Goal: Task Accomplishment & Management: Use online tool/utility

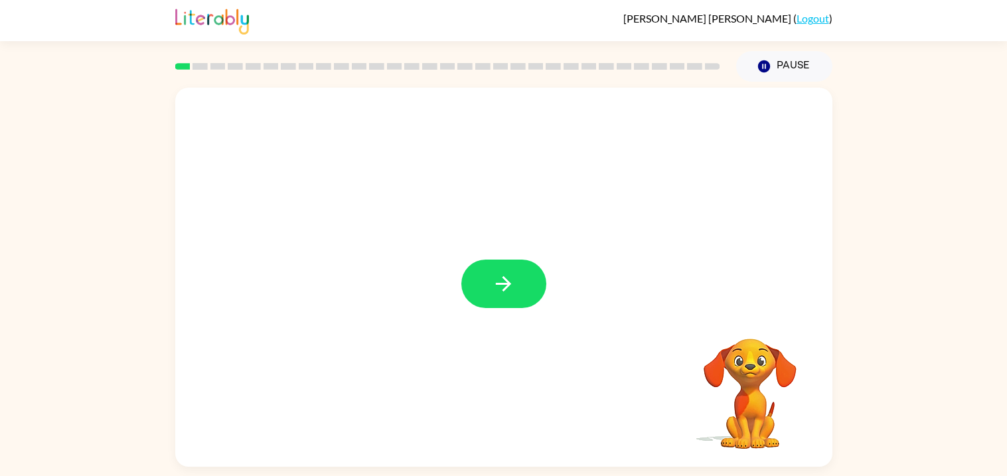
click at [542, 303] on div at bounding box center [503, 284] width 85 height 48
click at [505, 288] on icon "button" at bounding box center [503, 283] width 15 height 15
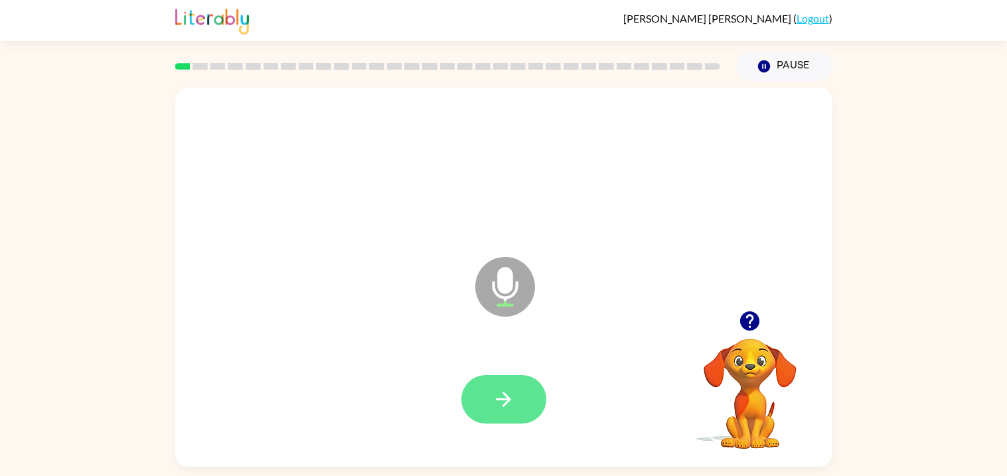
click at [526, 417] on button "button" at bounding box center [503, 399] width 85 height 48
click at [520, 414] on button "button" at bounding box center [503, 399] width 85 height 48
click at [753, 314] on icon "button" at bounding box center [749, 320] width 19 height 19
click at [515, 382] on button "button" at bounding box center [503, 399] width 85 height 48
click at [485, 415] on button "button" at bounding box center [503, 399] width 85 height 48
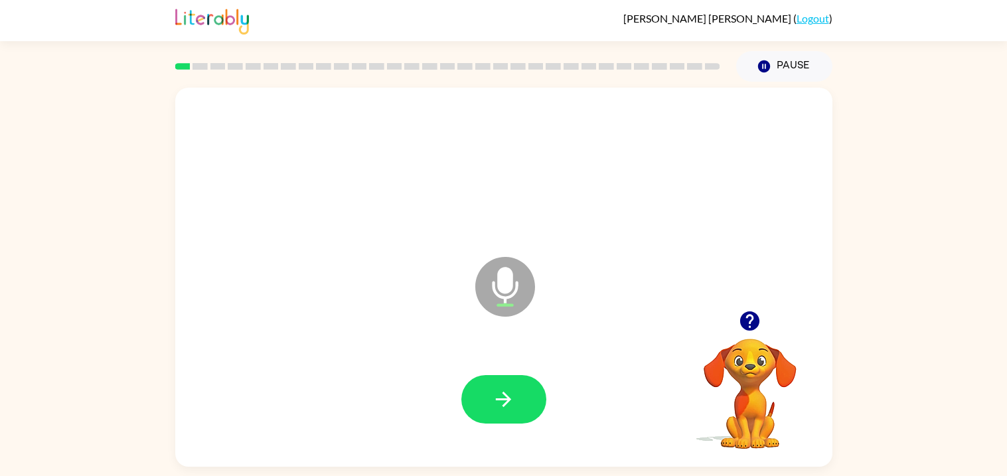
click at [752, 321] on icon "button" at bounding box center [749, 320] width 19 height 19
click at [754, 309] on icon "button" at bounding box center [749, 320] width 23 height 23
click at [511, 397] on icon "button" at bounding box center [503, 399] width 23 height 23
click at [749, 315] on icon "button" at bounding box center [749, 320] width 23 height 23
click at [511, 412] on button "button" at bounding box center [503, 399] width 85 height 48
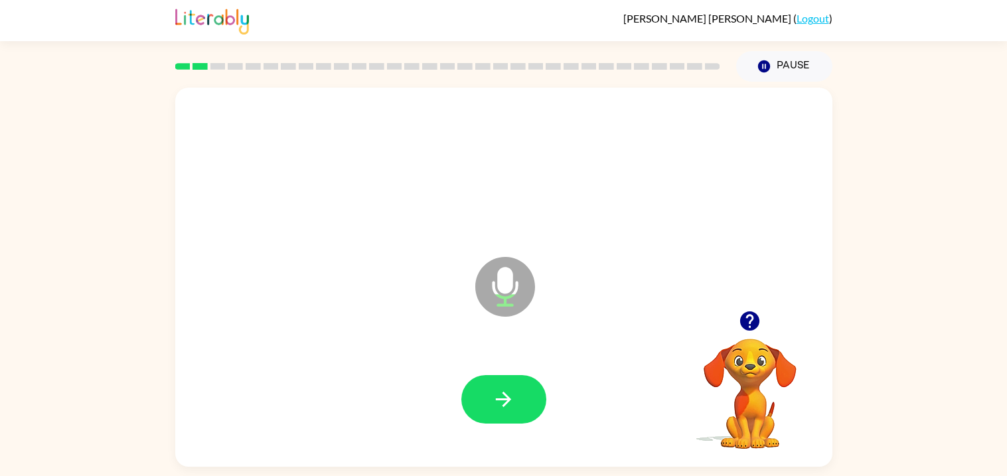
click at [511, 412] on button "button" at bounding box center [503, 399] width 85 height 48
click at [516, 404] on button "button" at bounding box center [503, 399] width 85 height 48
click at [518, 412] on button "button" at bounding box center [503, 399] width 85 height 48
click at [521, 407] on button "button" at bounding box center [503, 399] width 85 height 48
click at [752, 316] on icon "button" at bounding box center [749, 320] width 23 height 23
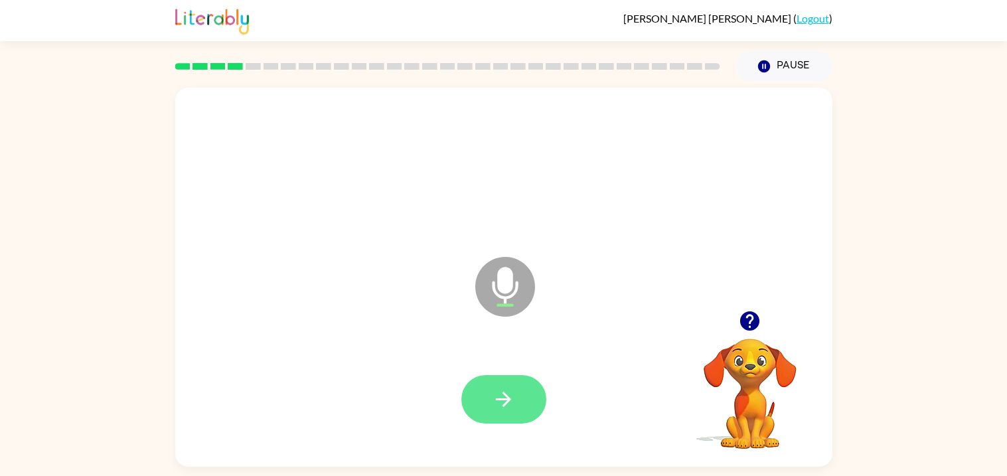
click at [523, 399] on button "button" at bounding box center [503, 399] width 85 height 48
click at [505, 409] on icon "button" at bounding box center [503, 399] width 23 height 23
click at [494, 399] on icon "button" at bounding box center [503, 399] width 23 height 23
click at [586, 394] on div at bounding box center [504, 399] width 631 height 109
click at [517, 404] on button "button" at bounding box center [503, 399] width 85 height 48
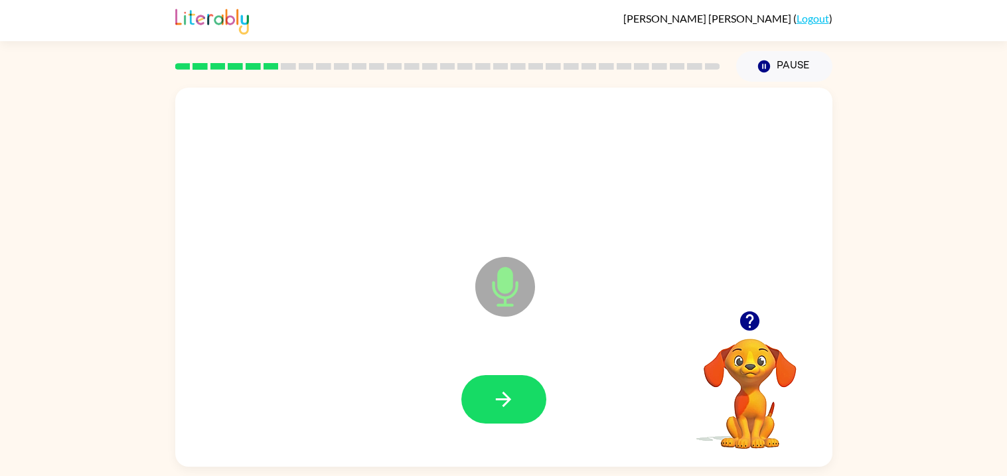
click at [543, 380] on div at bounding box center [503, 399] width 85 height 48
click at [568, 398] on div at bounding box center [504, 399] width 631 height 109
click at [562, 404] on div at bounding box center [504, 399] width 631 height 109
click at [538, 394] on button "button" at bounding box center [503, 399] width 85 height 48
click at [519, 404] on button "button" at bounding box center [503, 399] width 85 height 48
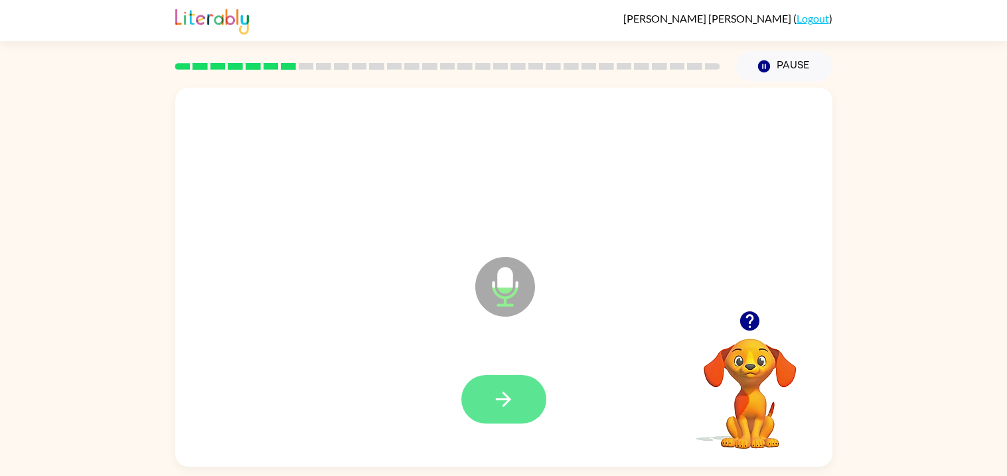
click at [512, 416] on button "button" at bounding box center [503, 399] width 85 height 48
click at [538, 408] on button "button" at bounding box center [503, 399] width 85 height 48
click at [535, 382] on button "button" at bounding box center [503, 399] width 85 height 48
click at [515, 412] on button "button" at bounding box center [503, 399] width 85 height 48
click at [511, 391] on icon "button" at bounding box center [503, 399] width 23 height 23
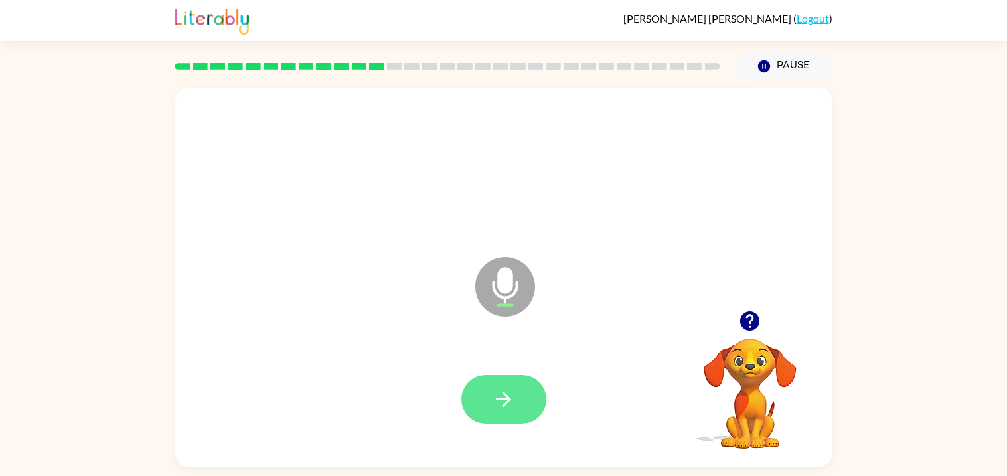
click at [509, 375] on button "button" at bounding box center [503, 399] width 85 height 48
click at [495, 395] on icon "button" at bounding box center [503, 399] width 23 height 23
click at [521, 404] on button "button" at bounding box center [503, 399] width 85 height 48
click at [489, 397] on button "button" at bounding box center [503, 399] width 85 height 48
click at [746, 323] on icon "button" at bounding box center [749, 320] width 19 height 19
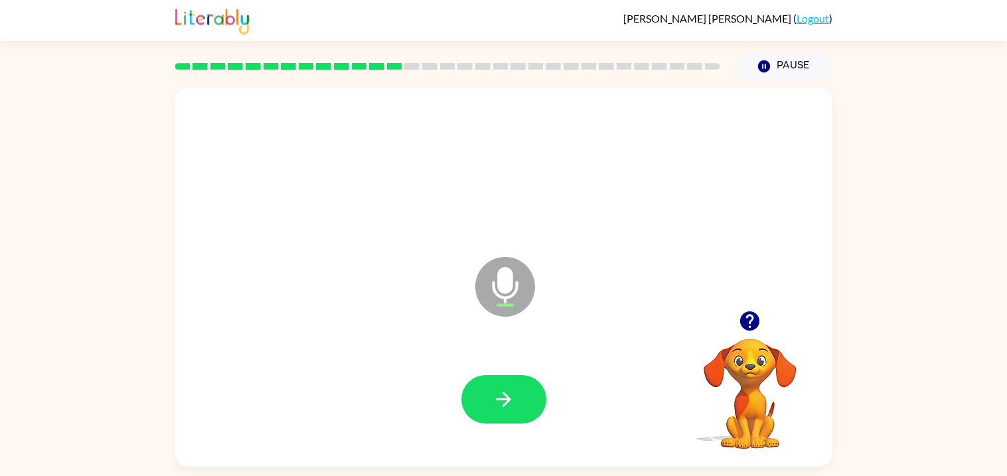
click at [562, 395] on div at bounding box center [504, 399] width 631 height 109
click at [512, 383] on button "button" at bounding box center [503, 399] width 85 height 48
click at [492, 387] on div at bounding box center [503, 399] width 85 height 48
click at [478, 403] on button "button" at bounding box center [503, 399] width 85 height 48
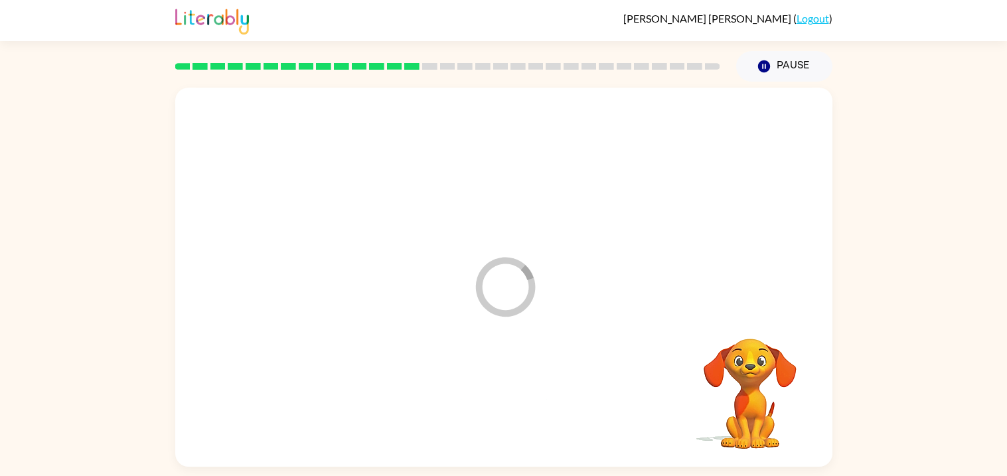
click at [483, 411] on div at bounding box center [504, 399] width 631 height 109
click at [516, 428] on div at bounding box center [504, 399] width 631 height 109
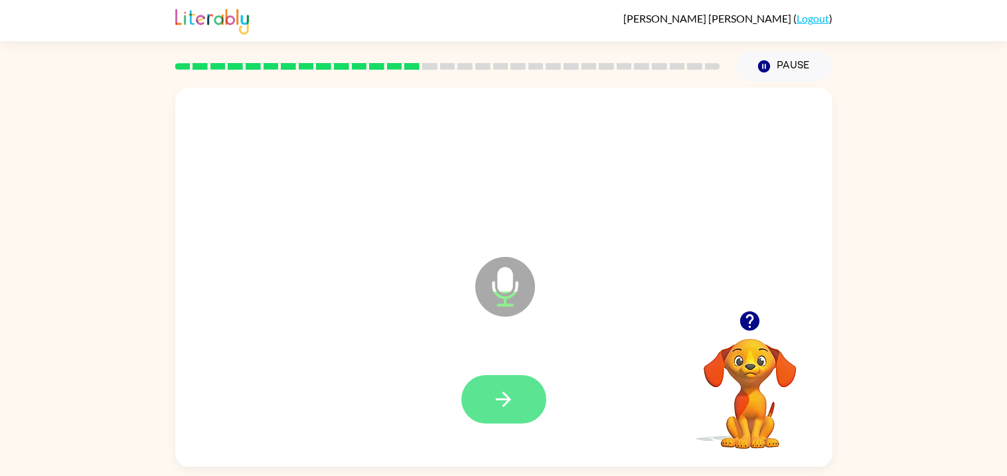
click at [493, 388] on icon "button" at bounding box center [503, 399] width 23 height 23
click at [501, 398] on div at bounding box center [503, 399] width 85 height 48
click at [491, 382] on button "button" at bounding box center [503, 399] width 85 height 48
click at [538, 398] on button "button" at bounding box center [503, 399] width 85 height 48
click at [497, 383] on button "button" at bounding box center [503, 399] width 85 height 48
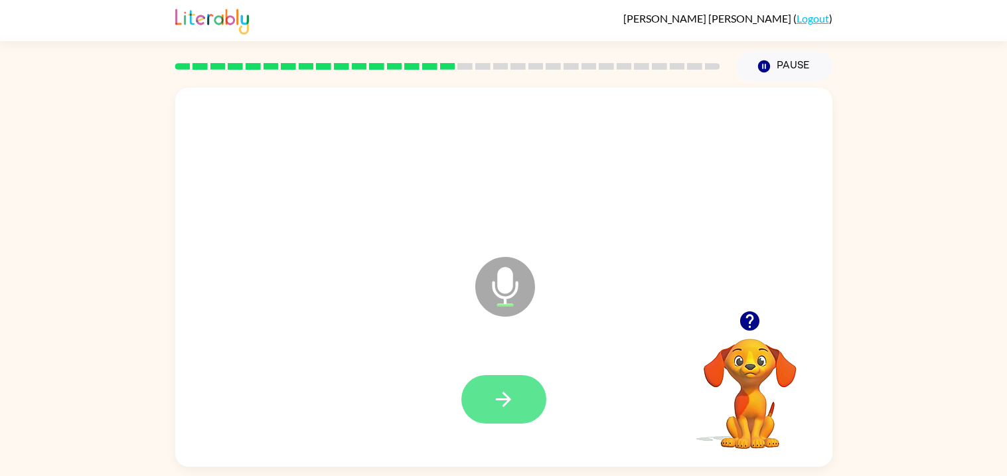
click at [515, 405] on icon "button" at bounding box center [503, 399] width 23 height 23
click at [504, 405] on div at bounding box center [503, 399] width 85 height 48
click at [527, 404] on button "button" at bounding box center [503, 399] width 85 height 48
click at [516, 392] on button "button" at bounding box center [503, 399] width 85 height 48
click at [499, 404] on icon "button" at bounding box center [503, 399] width 23 height 23
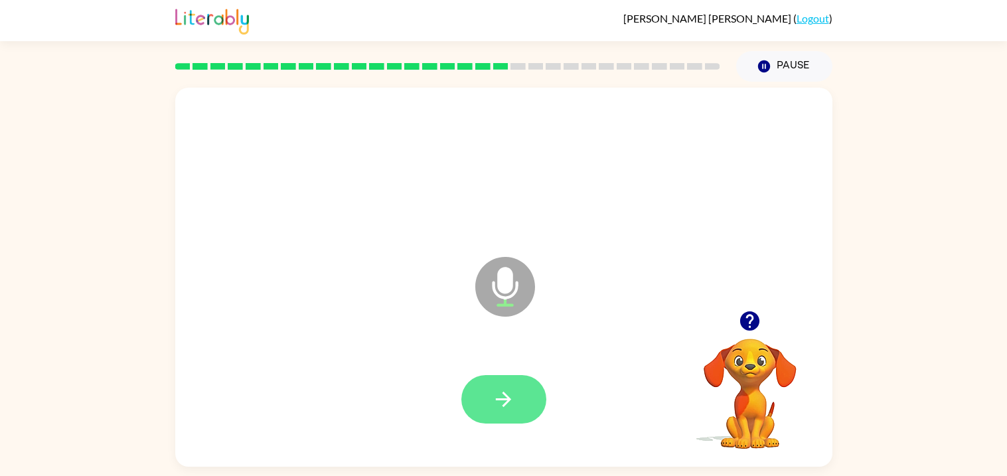
click at [534, 408] on button "button" at bounding box center [503, 399] width 85 height 48
click at [503, 389] on icon "button" at bounding box center [503, 399] width 23 height 23
click at [528, 390] on button "button" at bounding box center [503, 399] width 85 height 48
click at [525, 398] on button "button" at bounding box center [503, 399] width 85 height 48
click at [751, 322] on icon "button" at bounding box center [749, 320] width 23 height 23
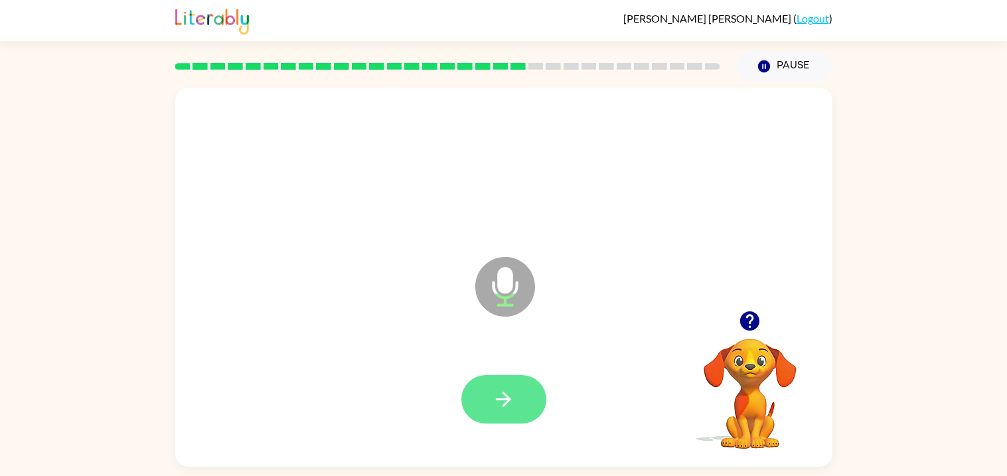
click at [517, 381] on button "button" at bounding box center [503, 399] width 85 height 48
click at [544, 366] on div at bounding box center [504, 399] width 631 height 109
click at [534, 377] on div at bounding box center [503, 399] width 85 height 48
click at [509, 401] on icon "button" at bounding box center [503, 399] width 15 height 15
click at [517, 387] on button "button" at bounding box center [503, 399] width 85 height 48
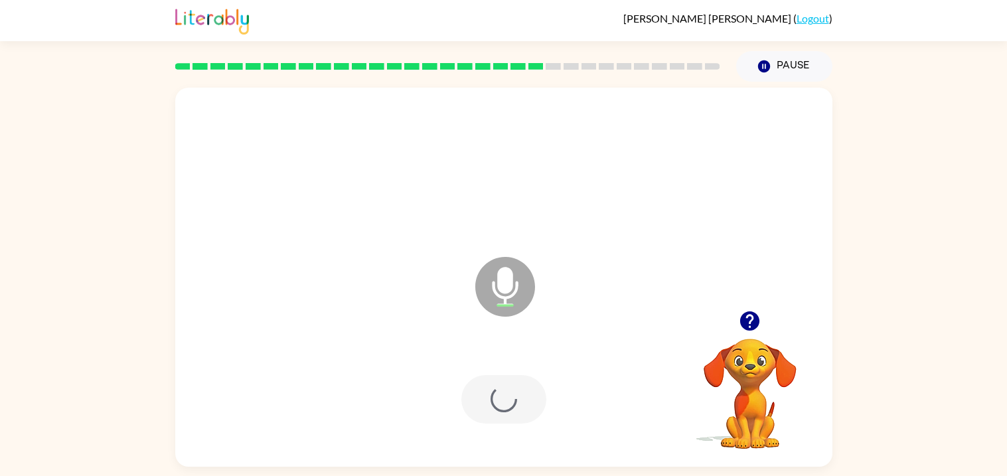
click at [532, 404] on div at bounding box center [503, 399] width 85 height 48
click at [515, 363] on div at bounding box center [504, 399] width 631 height 109
click at [515, 399] on button "button" at bounding box center [503, 399] width 85 height 48
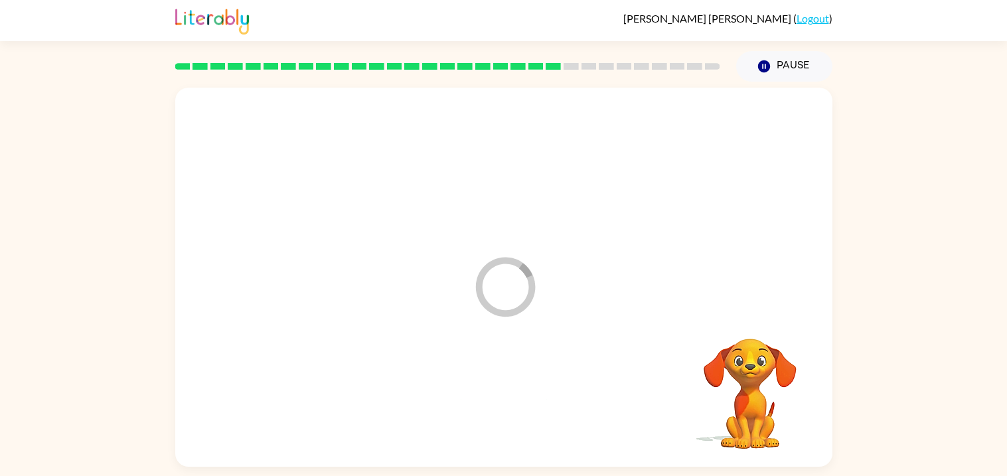
click at [521, 410] on div at bounding box center [504, 399] width 631 height 109
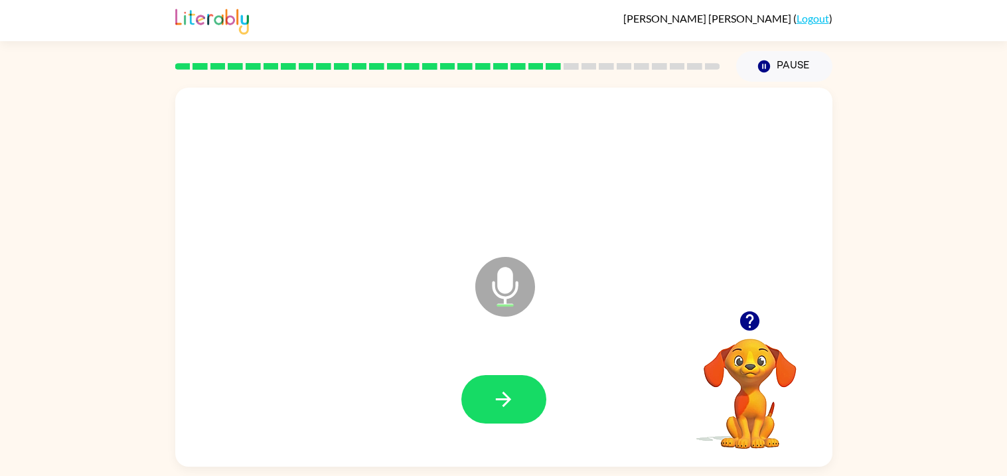
click at [746, 321] on icon "button" at bounding box center [749, 320] width 19 height 19
click at [519, 401] on button "button" at bounding box center [503, 399] width 85 height 48
click at [503, 384] on div at bounding box center [503, 399] width 85 height 48
click at [495, 399] on icon "button" at bounding box center [503, 399] width 23 height 23
click at [509, 405] on icon "button" at bounding box center [503, 399] width 23 height 23
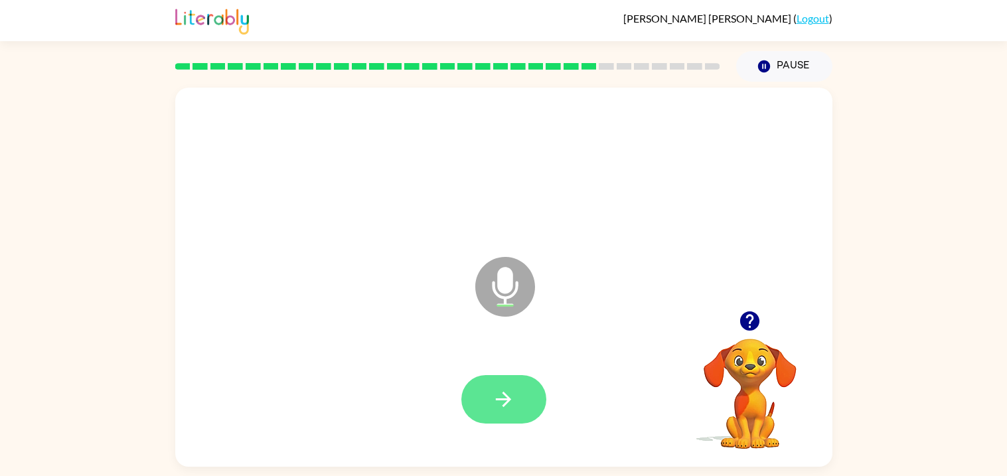
click at [528, 395] on button "button" at bounding box center [503, 399] width 85 height 48
click at [770, 295] on div "Microphone The Microphone is here when it is your turn to talk" at bounding box center [503, 277] width 657 height 379
click at [745, 325] on icon "button" at bounding box center [749, 320] width 19 height 19
click at [522, 390] on button "button" at bounding box center [503, 399] width 85 height 48
click at [746, 325] on icon "button" at bounding box center [749, 320] width 19 height 19
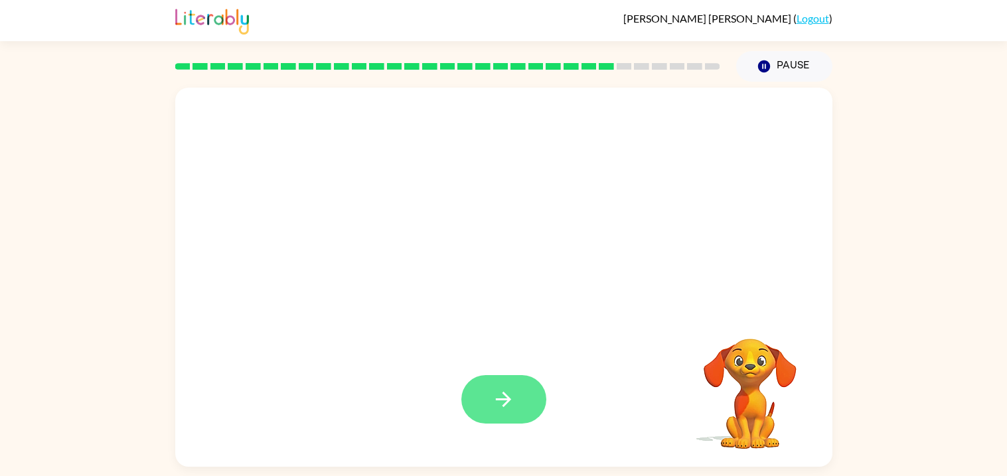
click at [523, 412] on button "button" at bounding box center [503, 399] width 85 height 48
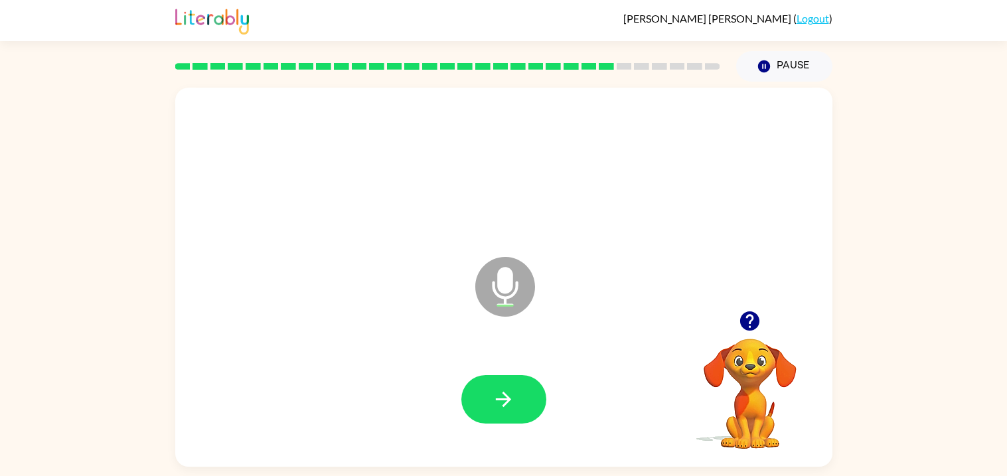
click at [750, 328] on icon "button" at bounding box center [749, 320] width 19 height 19
click at [522, 404] on button "button" at bounding box center [503, 399] width 85 height 48
click at [525, 404] on button "button" at bounding box center [503, 399] width 85 height 48
click at [518, 381] on button "button" at bounding box center [503, 399] width 85 height 48
click at [501, 407] on icon "button" at bounding box center [503, 399] width 23 height 23
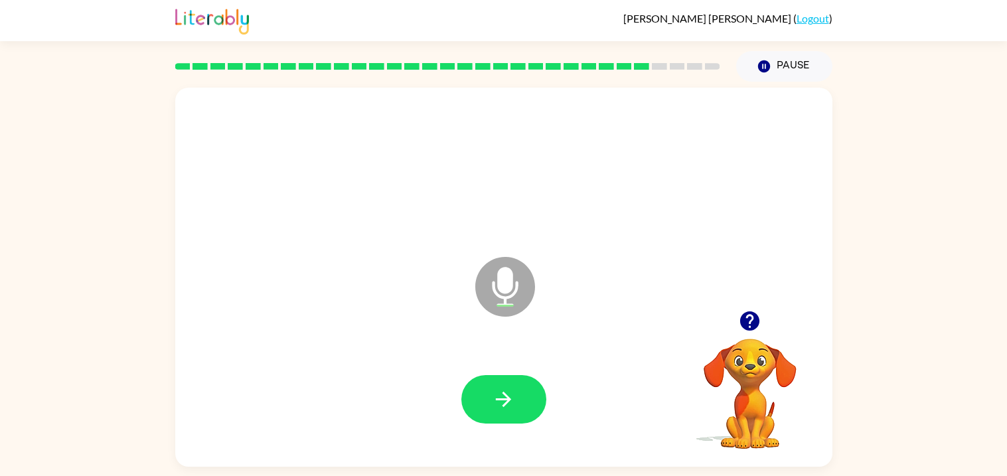
click at [507, 424] on div at bounding box center [504, 399] width 631 height 109
click at [505, 422] on button "button" at bounding box center [503, 399] width 85 height 48
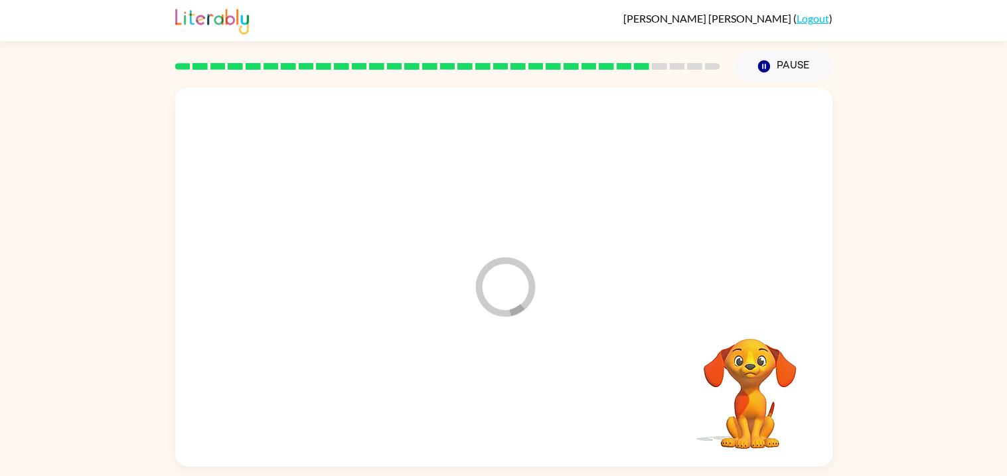
click at [505, 422] on div at bounding box center [504, 399] width 631 height 109
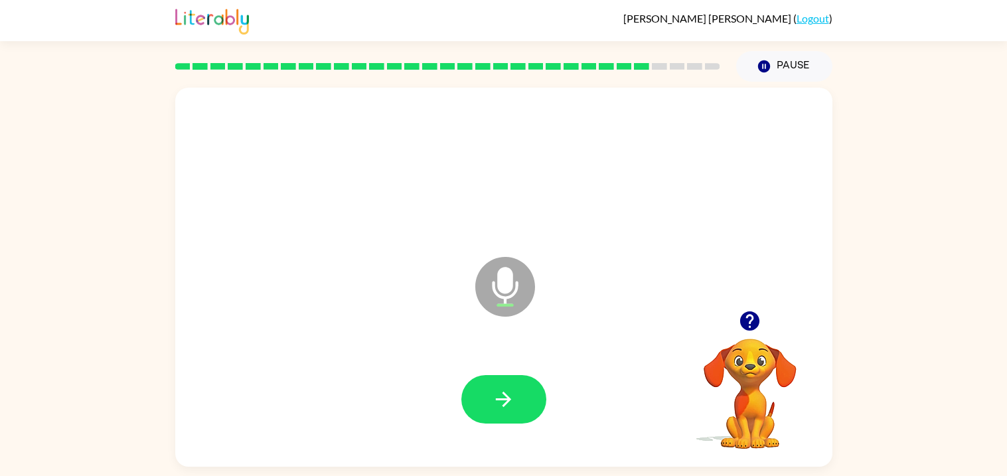
click at [751, 323] on icon "button" at bounding box center [749, 320] width 19 height 19
click at [517, 390] on button "button" at bounding box center [503, 399] width 85 height 48
click at [744, 335] on button "button" at bounding box center [750, 321] width 34 height 34
click at [492, 406] on icon "button" at bounding box center [503, 399] width 23 height 23
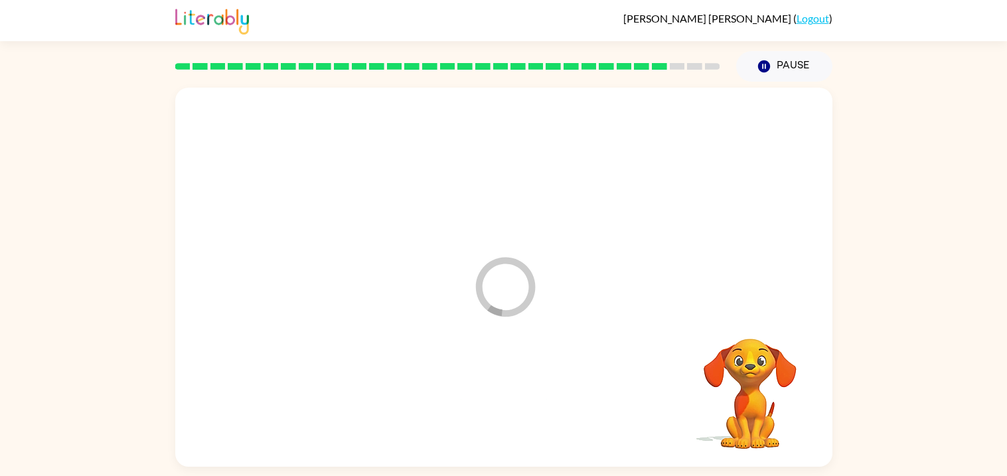
click at [499, 399] on div at bounding box center [504, 399] width 631 height 109
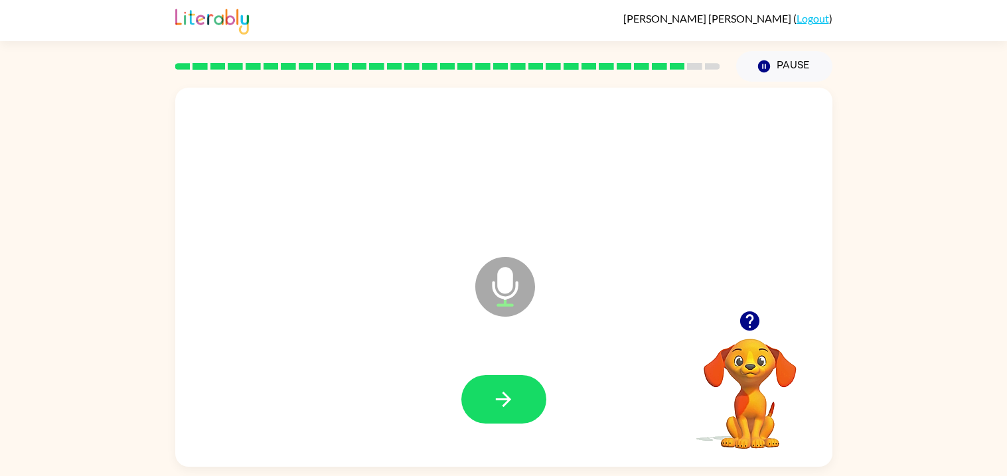
click at [752, 323] on icon "button" at bounding box center [749, 320] width 19 height 19
click at [519, 390] on button "button" at bounding box center [503, 399] width 85 height 48
click at [748, 328] on video "Your browser must support playing .mp4 files to use Literably. Please try using…" at bounding box center [750, 384] width 133 height 133
click at [519, 398] on button "button" at bounding box center [503, 399] width 85 height 48
click at [522, 395] on button "button" at bounding box center [503, 399] width 85 height 48
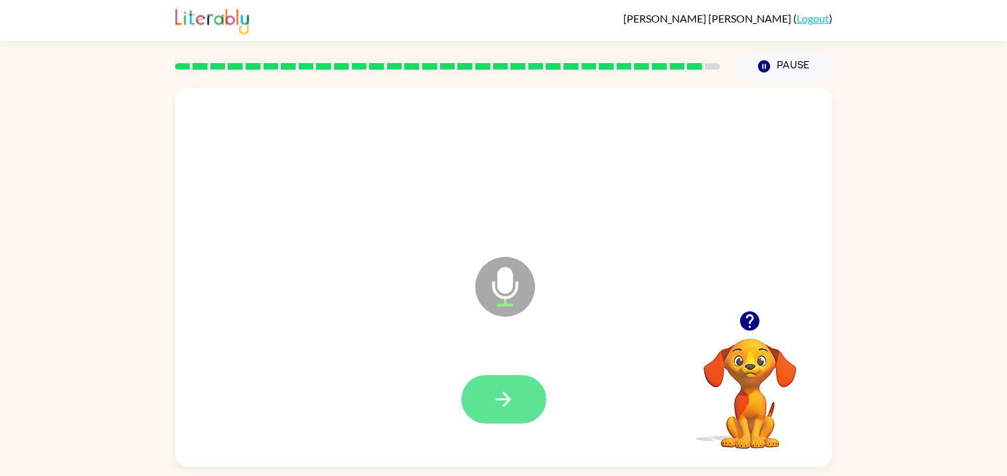
click at [525, 390] on button "button" at bounding box center [503, 399] width 85 height 48
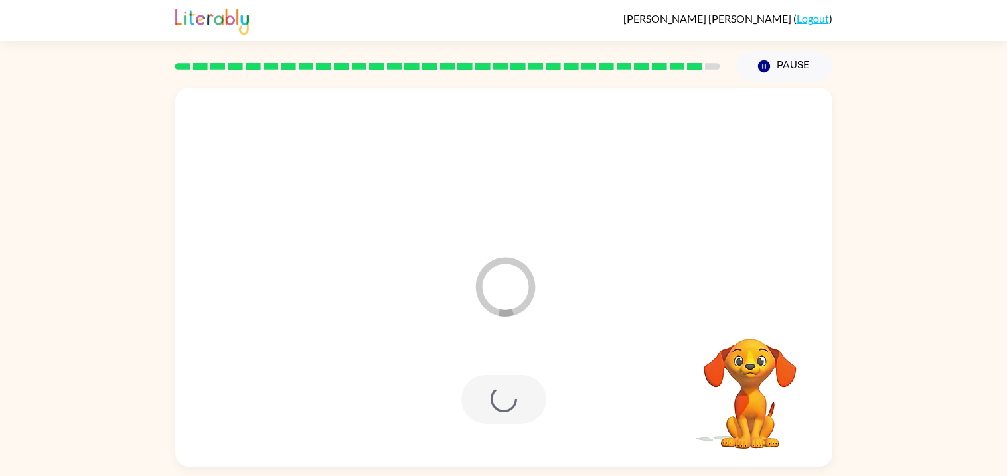
click at [531, 414] on div at bounding box center [503, 399] width 85 height 48
